Goal: Task Accomplishment & Management: Complete application form

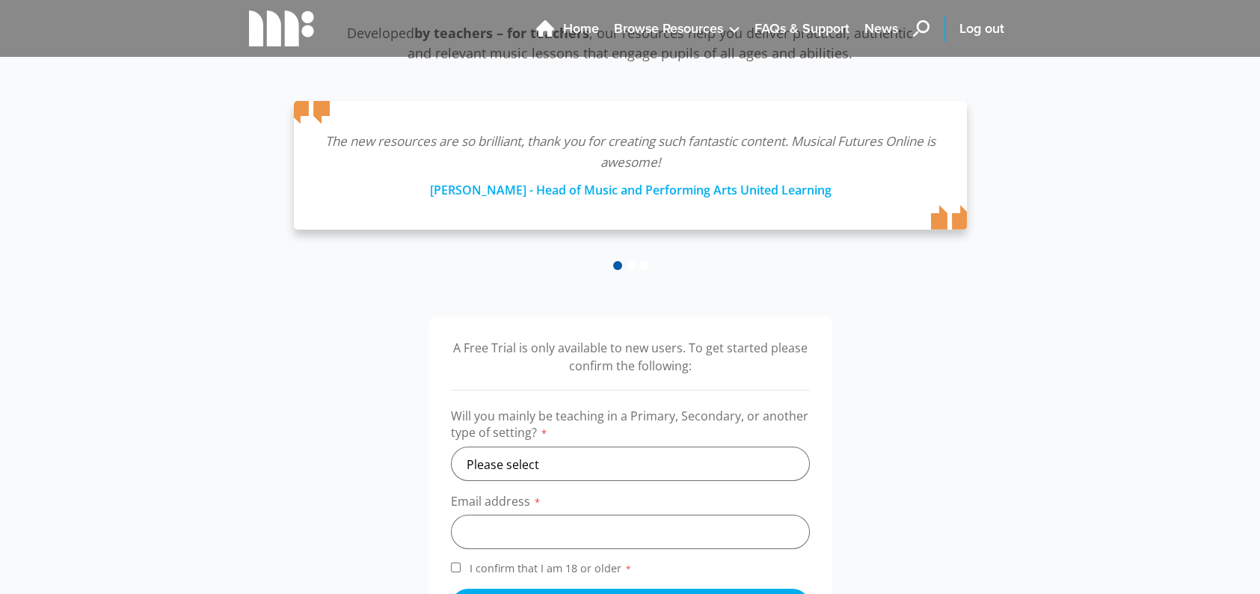
scroll to position [374, 0]
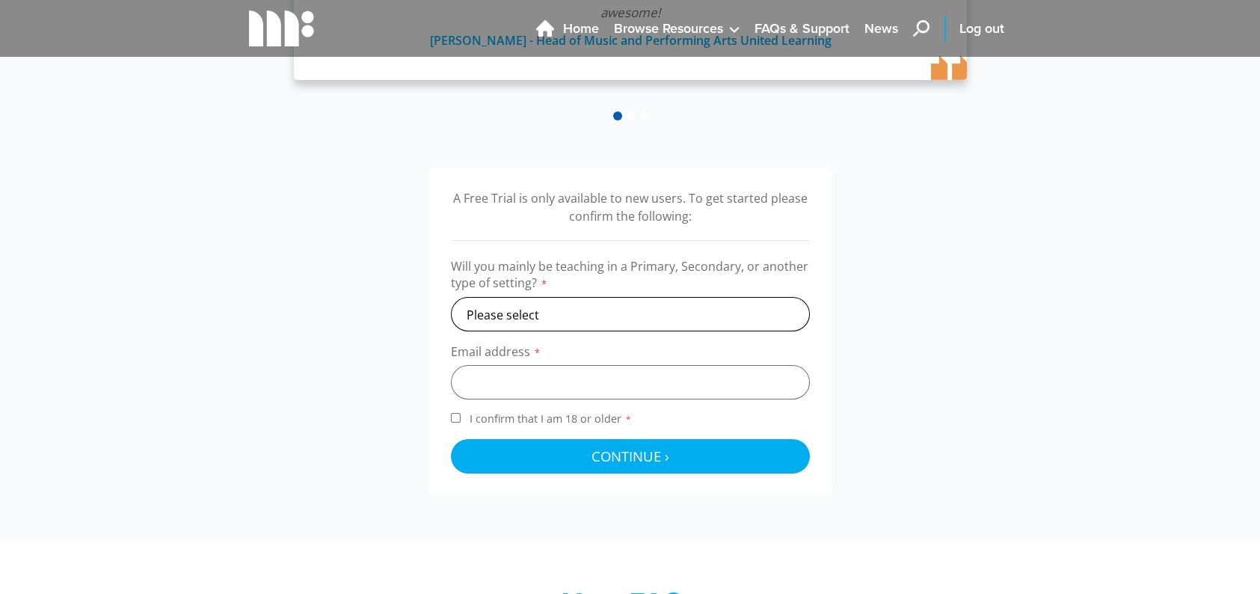
click at [570, 315] on select "Please select Primary Secondary Other" at bounding box center [630, 314] width 359 height 34
select select "secondary"
click at [451, 297] on select "Please select Primary Secondary Other" at bounding box center [630, 314] width 359 height 34
click at [516, 375] on input "email" at bounding box center [630, 382] width 359 height 34
type input "[EMAIL_ADDRESS][DOMAIN_NAME]"
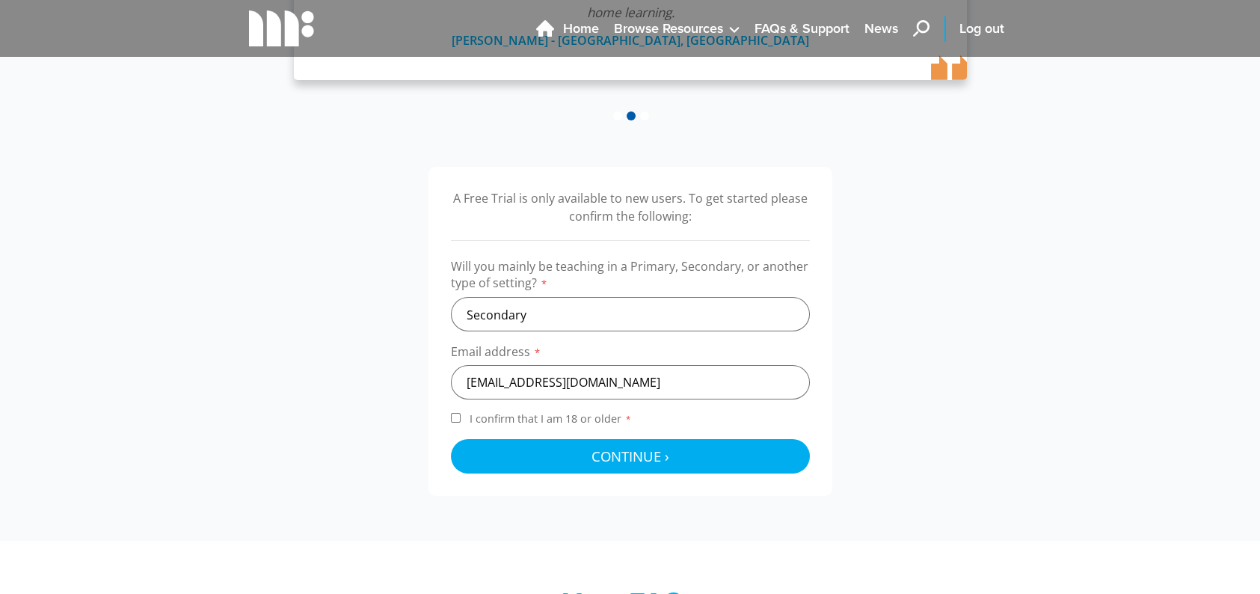
click at [454, 415] on input "I confirm that I am 18 or older *" at bounding box center [456, 418] width 10 height 10
checkbox input "true"
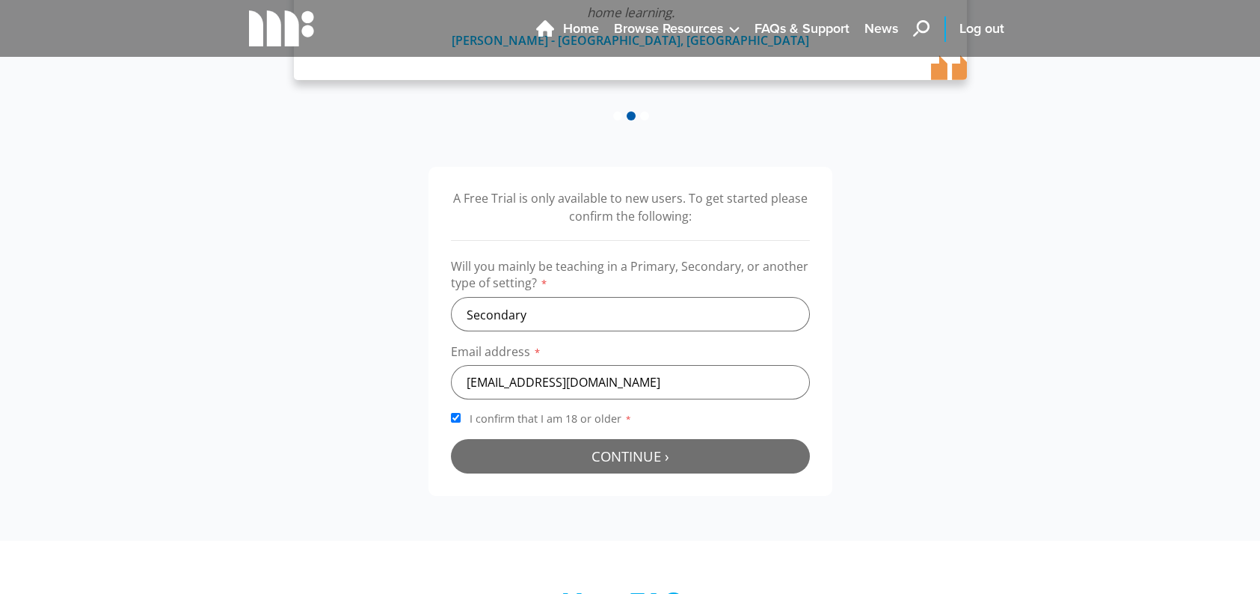
click at [605, 452] on span "Continue ›" at bounding box center [630, 455] width 78 height 19
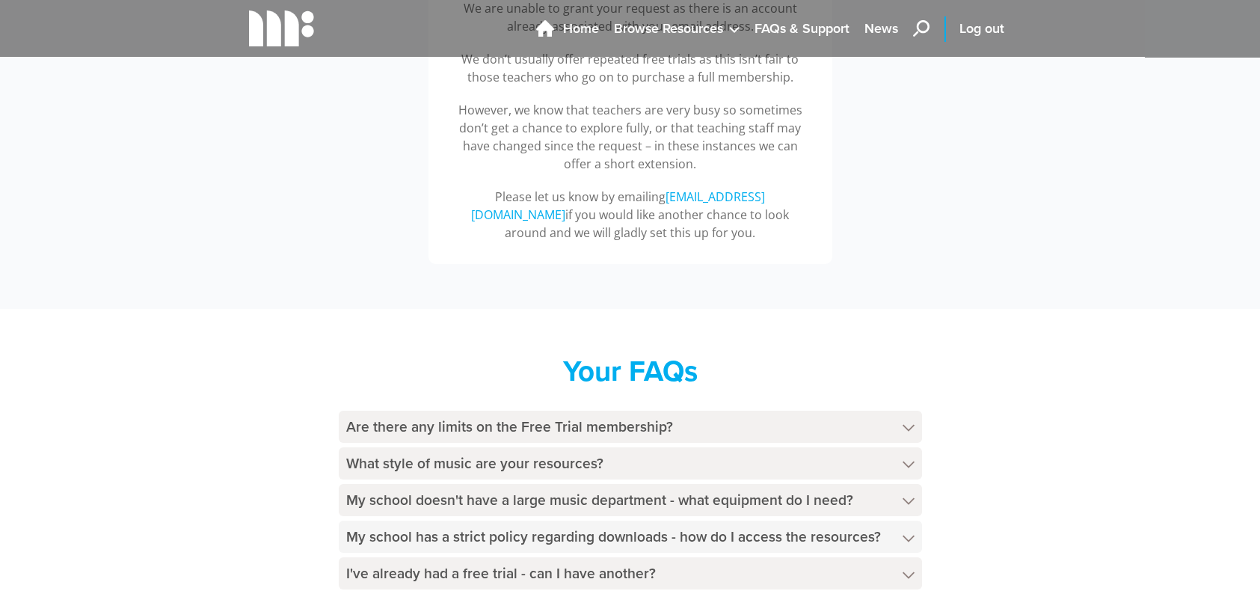
scroll to position [779, 0]
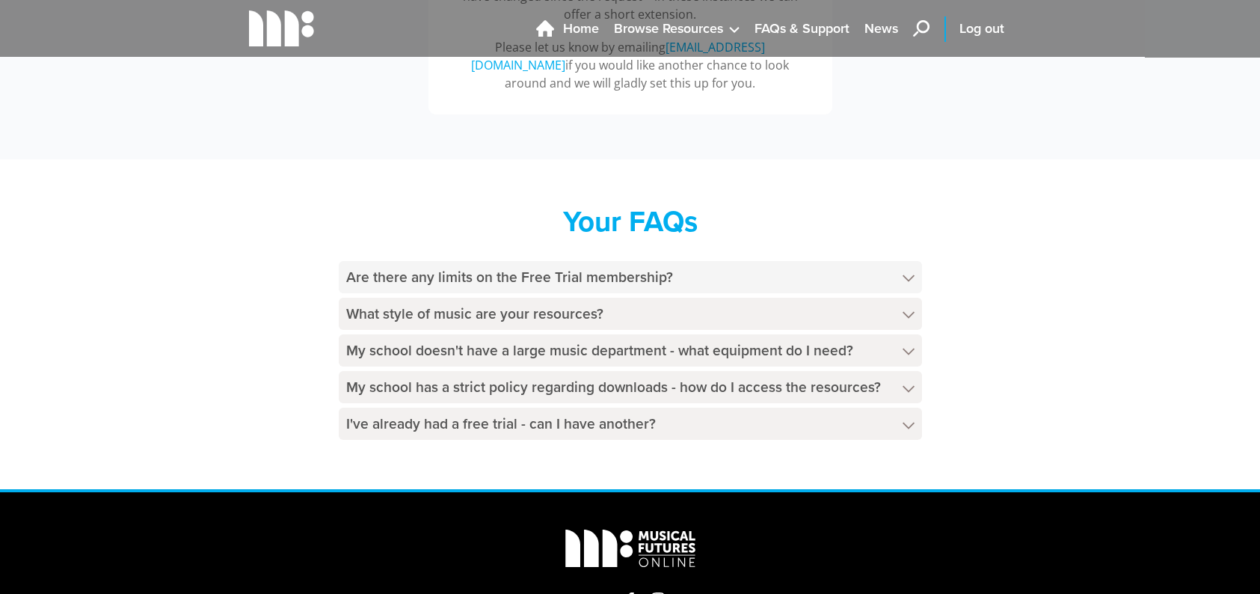
click at [467, 271] on h4 "Are there any limits on the Free Trial membership?" at bounding box center [630, 277] width 583 height 32
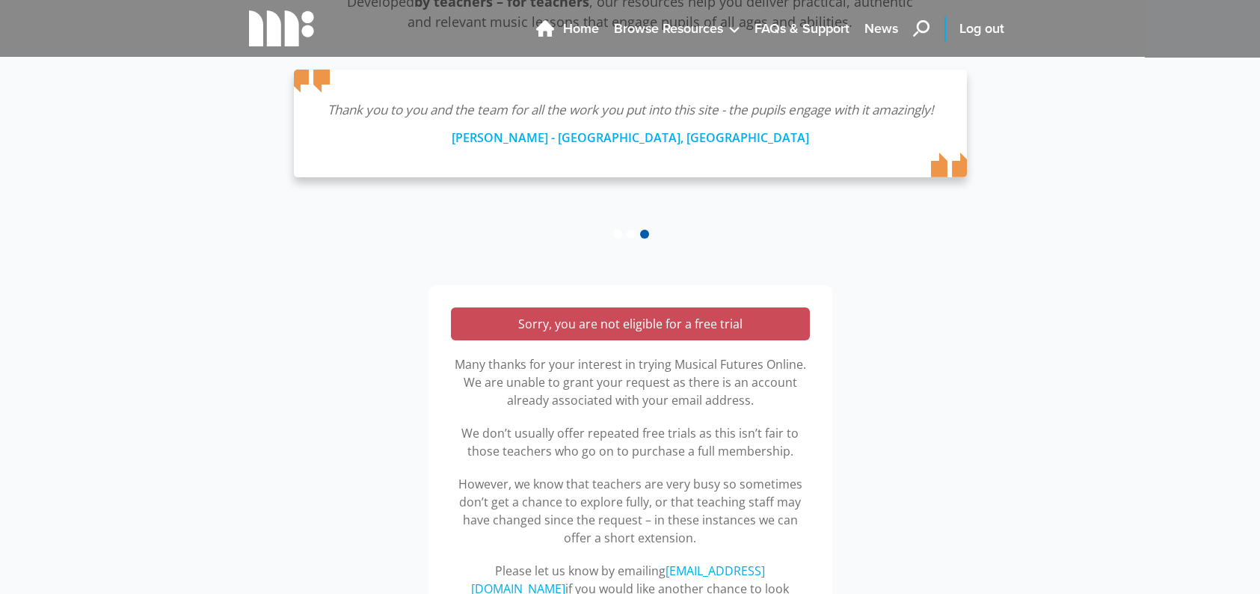
scroll to position [330, 0]
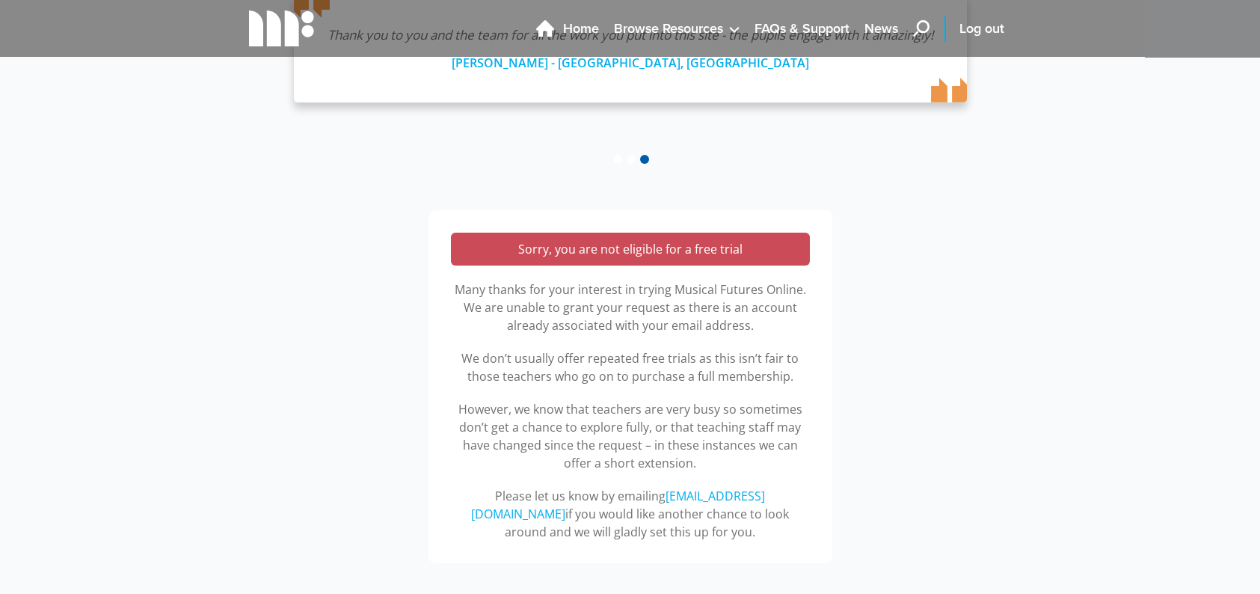
drag, startPoint x: 689, startPoint y: 525, endPoint x: 437, endPoint y: 264, distance: 362.2
click at [437, 264] on div "Sorry, you are not eligible for a free trial Many thanks for your interest in t…" at bounding box center [630, 386] width 404 height 353
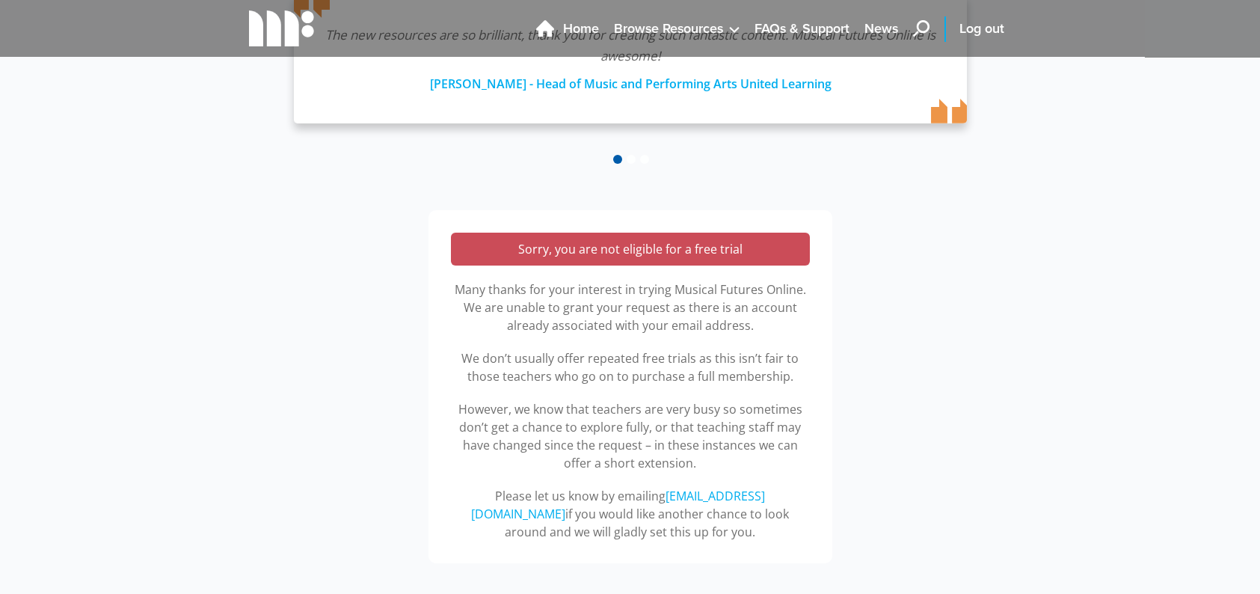
click at [814, 329] on div "Sorry, you are not eligible for a free trial Many thanks for your interest in t…" at bounding box center [630, 386] width 404 height 353
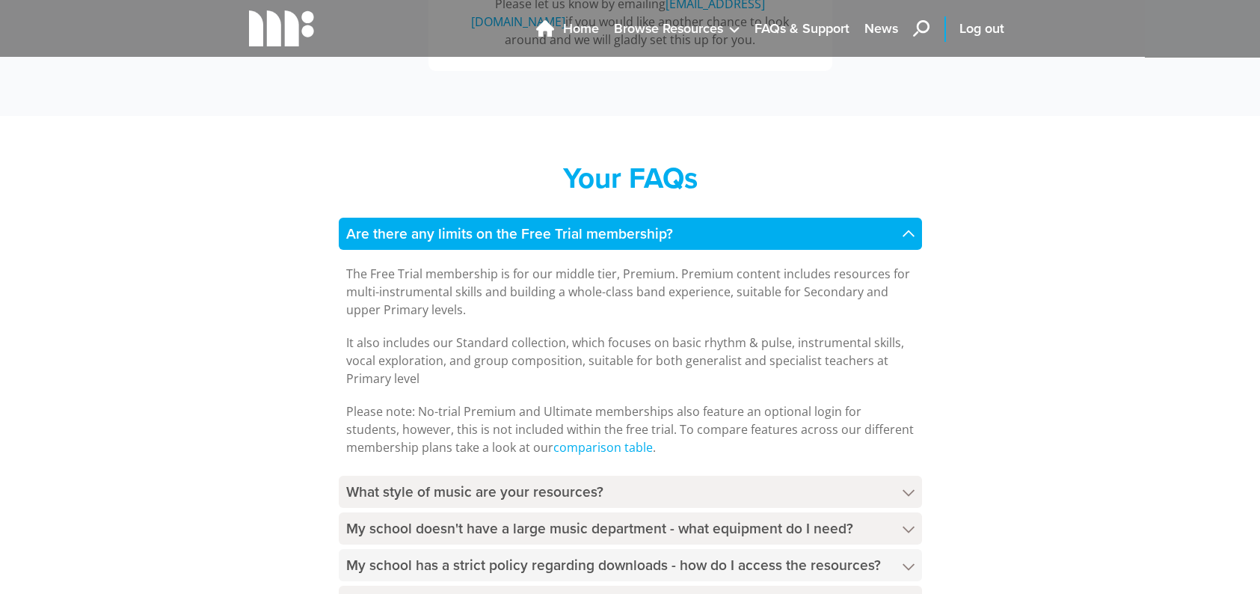
scroll to position [897, 0]
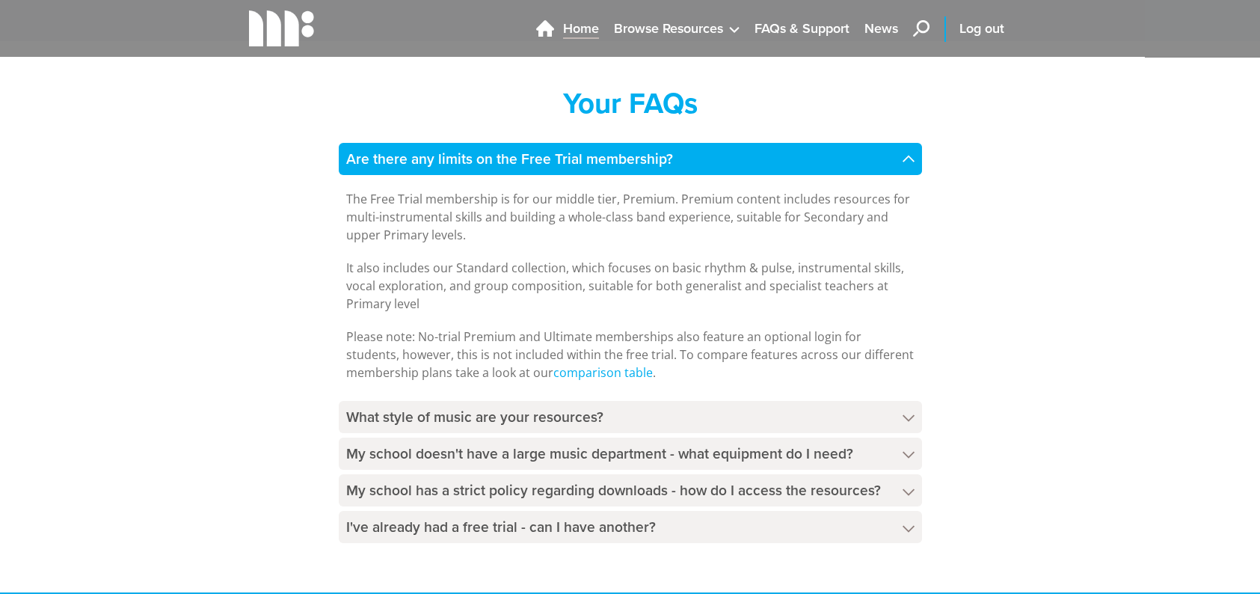
click at [572, 30] on span "Home" at bounding box center [581, 29] width 36 height 20
